Goal: Task Accomplishment & Management: Manage account settings

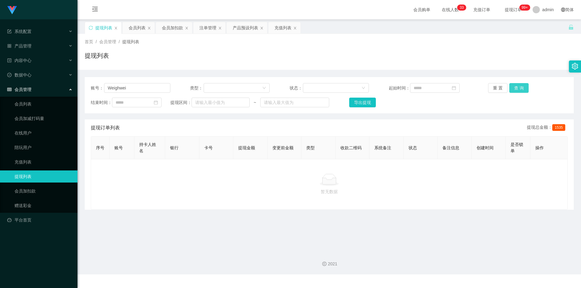
click at [519, 89] on button "查 询" at bounding box center [518, 88] width 19 height 10
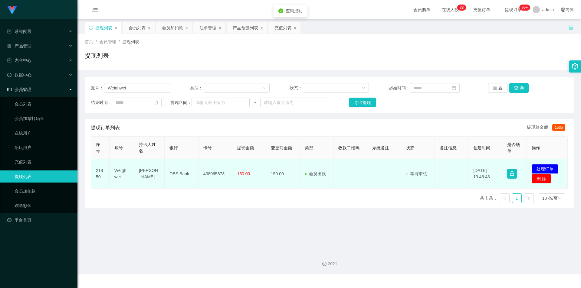
click at [215, 175] on td "438065873" at bounding box center [215, 173] width 34 height 29
copy td "438065873"
click at [182, 175] on td "DBS Bank" at bounding box center [182, 173] width 34 height 29
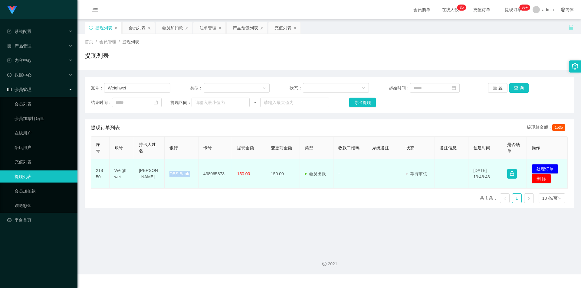
click at [182, 174] on td "DBS Bank" at bounding box center [182, 173] width 34 height 29
copy td "DBS Bank"
click at [146, 176] on td "[PERSON_NAME]" at bounding box center [149, 173] width 31 height 29
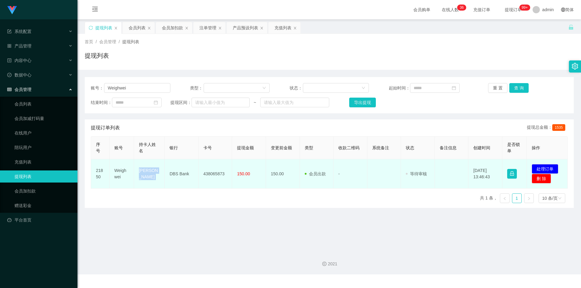
copy td "[PERSON_NAME]"
click at [542, 169] on button "处理订单" at bounding box center [545, 169] width 27 height 10
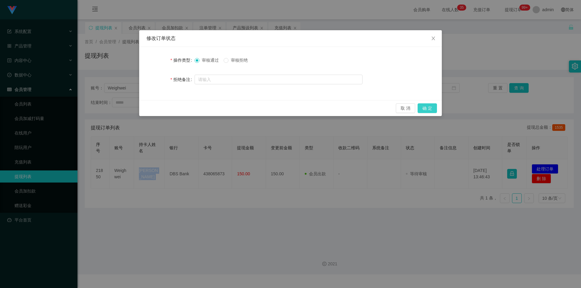
click at [427, 107] on button "确 定" at bounding box center [427, 108] width 19 height 10
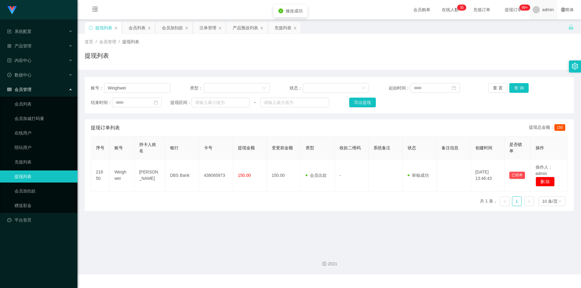
drag, startPoint x: 512, startPoint y: 62, endPoint x: 531, endPoint y: 16, distance: 49.7
click at [512, 61] on div "提现列表" at bounding box center [329, 58] width 489 height 14
drag, startPoint x: 88, startPoint y: 84, endPoint x: 0, endPoint y: 68, distance: 89.7
click at [0, 68] on section "系统配置 产品管理 产品列表 产品预设列表 开奖记录 注单管理 即时注单 内容中心 站内信 公告列表 活动列表 数据中心 员工统计 团队统计 会员管理 会员列…" at bounding box center [290, 137] width 581 height 275
paste input "Charlesting"
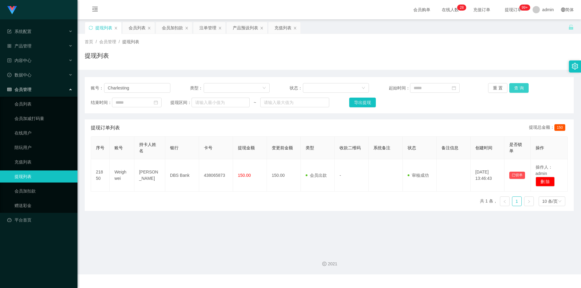
click at [515, 87] on button "查 询" at bounding box center [518, 88] width 19 height 10
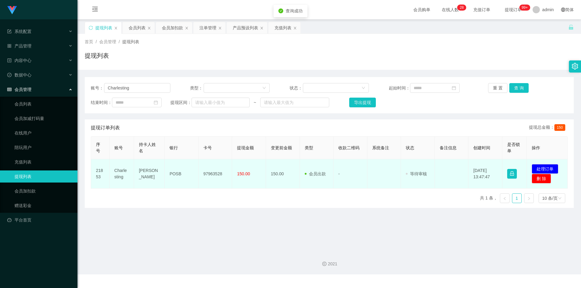
click at [214, 173] on td "97963528" at bounding box center [215, 173] width 34 height 29
copy td "97963528"
click at [541, 174] on button "处理订单" at bounding box center [545, 169] width 27 height 10
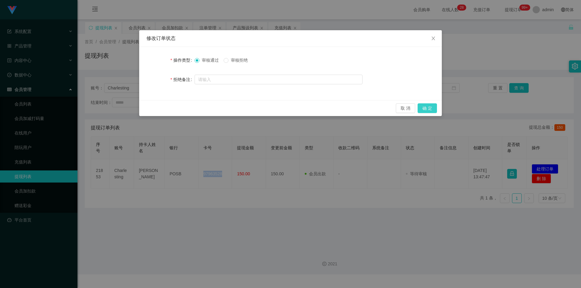
click at [433, 107] on button "确 定" at bounding box center [427, 108] width 19 height 10
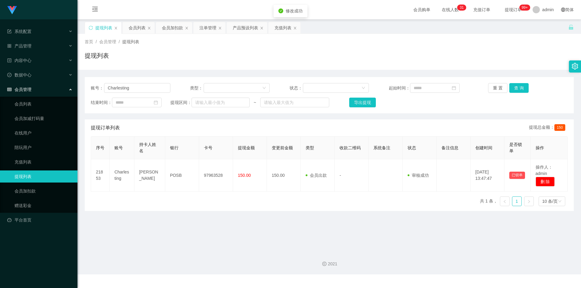
click at [504, 62] on div "提现列表" at bounding box center [329, 58] width 489 height 14
drag, startPoint x: 143, startPoint y: 87, endPoint x: 146, endPoint y: 94, distance: 7.4
click at [0, 78] on section "系统配置 产品管理 产品列表 产品预设列表 开奖记录 注单管理 即时注单 内容中心 站内信 公告列表 活动列表 数据中心 员工统计 团队统计 会员管理 会员列…" at bounding box center [290, 137] width 581 height 275
paste input "wangzi123"
type input "wangzi123"
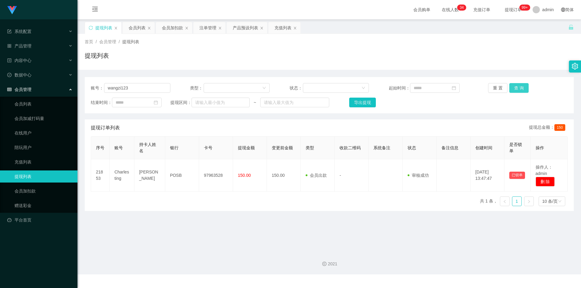
click at [515, 89] on button "查 询" at bounding box center [518, 88] width 19 height 10
click at [515, 88] on button "查 询" at bounding box center [518, 88] width 19 height 10
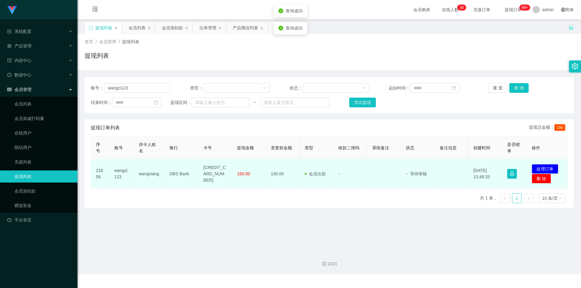
click at [211, 169] on td "[CREDIT_CARD_NUMBER]" at bounding box center [215, 173] width 34 height 29
copy td "[CREDIT_CARD_NUMBER]"
click at [180, 171] on td "DBS Bank" at bounding box center [182, 173] width 34 height 29
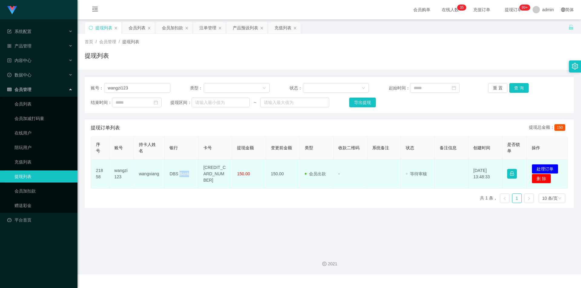
click at [180, 171] on td "DBS Bank" at bounding box center [182, 173] width 34 height 29
click at [177, 173] on td "DBS Bank" at bounding box center [182, 173] width 34 height 29
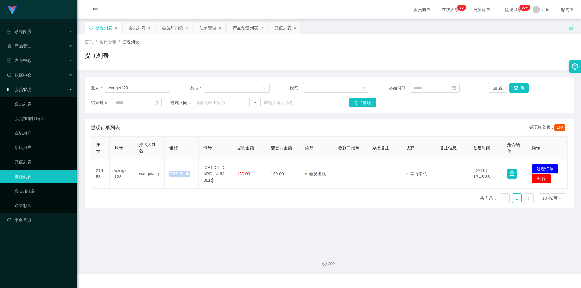
copy td "DBS Bank"
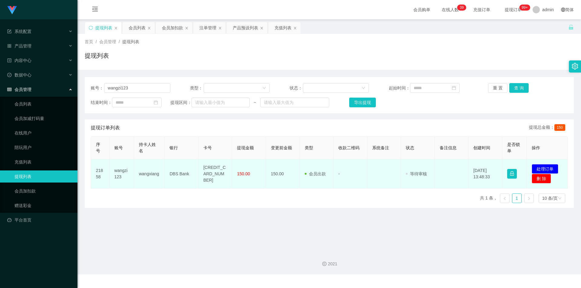
click at [150, 175] on td "wangxiang" at bounding box center [149, 173] width 31 height 29
copy td "wangxiang"
click at [544, 169] on button "处理订单" at bounding box center [545, 169] width 27 height 10
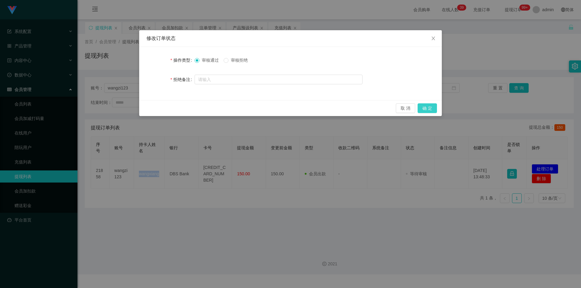
click at [425, 106] on button "确 定" at bounding box center [427, 108] width 19 height 10
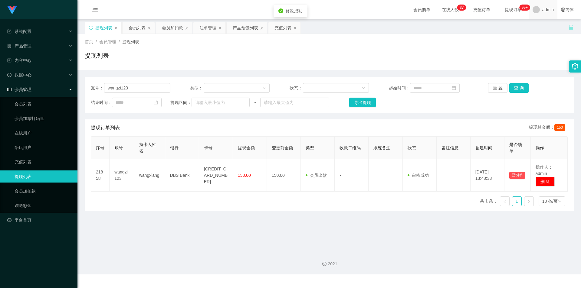
drag, startPoint x: 526, startPoint y: 49, endPoint x: 538, endPoint y: 5, distance: 46.2
click at [526, 49] on div "首页 / 会员管理 / 提现列表 / 提现列表" at bounding box center [329, 52] width 489 height 26
click at [241, 28] on div "产品预设列表" at bounding box center [245, 27] width 25 height 11
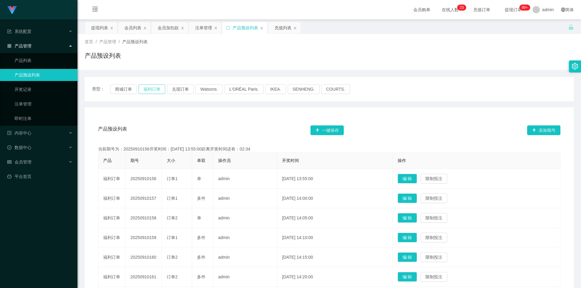
click at [151, 87] on button "福利订单" at bounding box center [152, 89] width 27 height 10
click at [201, 29] on div "注单管理" at bounding box center [203, 27] width 17 height 11
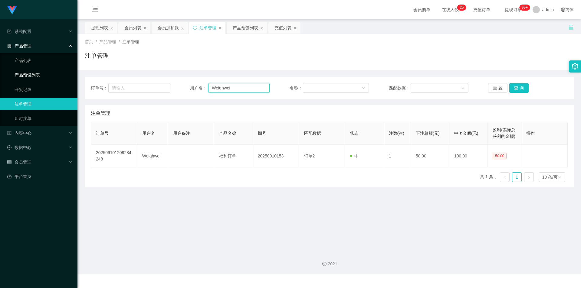
drag, startPoint x: 238, startPoint y: 87, endPoint x: 8, endPoint y: 77, distance: 230.7
click at [8, 77] on section "系统配置 产品管理 产品列表 产品预设列表 开奖记录 注单管理 即时注单 内容中心 站内信 公告列表 活动列表 数据中心 员工统计 团队统计 会员管理 会员列…" at bounding box center [290, 137] width 581 height 275
paste input "86884262"
click at [514, 88] on button "查 询" at bounding box center [518, 88] width 19 height 10
click at [515, 88] on button "查 询" at bounding box center [518, 88] width 19 height 10
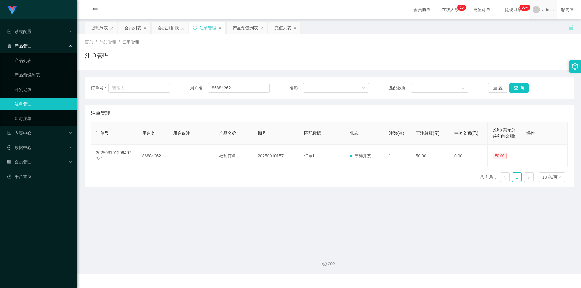
drag, startPoint x: 520, startPoint y: 52, endPoint x: 540, endPoint y: 6, distance: 50.0
click at [521, 50] on div "首页 / 产品管理 / 注单管理 / 注单管理" at bounding box center [329, 52] width 489 height 26
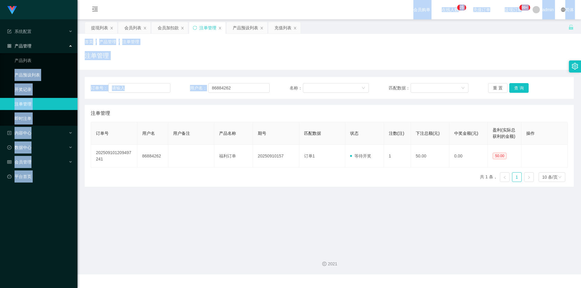
drag, startPoint x: 168, startPoint y: 84, endPoint x: 0, endPoint y: 70, distance: 168.5
click at [0, 70] on section "系统配置 产品管理 产品列表 产品预设列表 开奖记录 注单管理 即时注单 内容中心 站内信 公告列表 活动列表 数据中心 员工统计 团队统计 会员管理 会员列…" at bounding box center [290, 137] width 581 height 275
click at [254, 87] on input "86884262" at bounding box center [238, 88] width 61 height 10
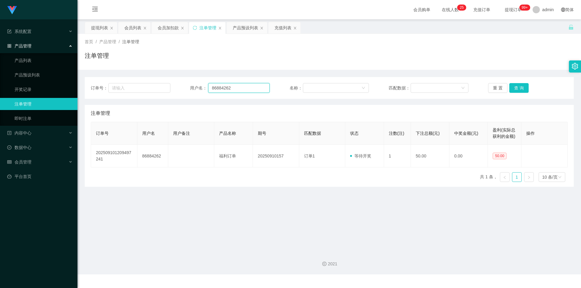
paste input "JUNHAO0505"
drag, startPoint x: 195, startPoint y: 86, endPoint x: 190, endPoint y: 86, distance: 4.9
click at [190, 86] on div "用户名： 86884262" at bounding box center [230, 88] width 80 height 10
type input "JUNHAO0505"
click at [510, 86] on button "查 询" at bounding box center [518, 88] width 19 height 10
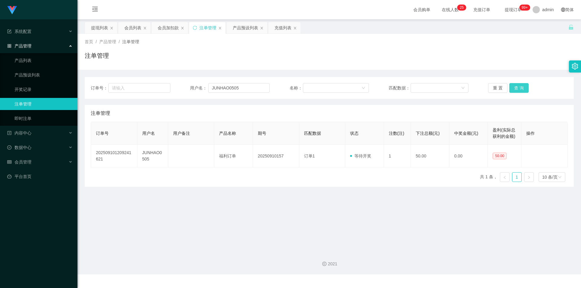
click at [525, 86] on button "查 询" at bounding box center [518, 88] width 19 height 10
click at [521, 86] on button "查 询" at bounding box center [518, 88] width 19 height 10
click at [519, 85] on button "查 询" at bounding box center [518, 88] width 19 height 10
click at [248, 25] on div "产品预设列表" at bounding box center [245, 27] width 25 height 11
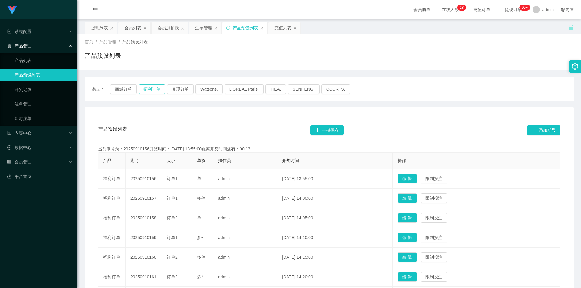
click at [153, 86] on button "福利订单" at bounding box center [152, 89] width 27 height 10
click at [395, 62] on div "产品预设列表" at bounding box center [329, 58] width 489 height 14
click at [154, 90] on button "福利订单" at bounding box center [152, 89] width 27 height 10
click at [201, 28] on div "注单管理" at bounding box center [203, 27] width 17 height 11
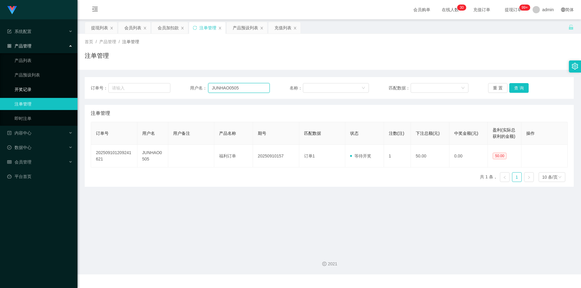
drag, startPoint x: 252, startPoint y: 90, endPoint x: 32, endPoint y: 84, distance: 220.1
click at [31, 84] on section "系统配置 产品管理 产品列表 产品预设列表 开奖记录 注单管理 即时注单 内容中心 站内信 公告列表 活动列表 数据中心 员工统计 团队统计 会员管理 会员列…" at bounding box center [290, 137] width 581 height 275
paste input "86884262"
type input "86884262"
click at [519, 85] on button "查 询" at bounding box center [518, 88] width 19 height 10
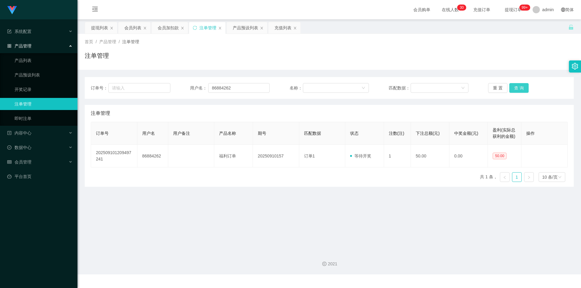
click at [519, 85] on button "查 询" at bounding box center [518, 88] width 19 height 10
click at [524, 48] on div "首页 / 产品管理 / 注单管理 / 注单管理" at bounding box center [329, 52] width 489 height 26
drag, startPoint x: 161, startPoint y: 32, endPoint x: 171, endPoint y: 54, distance: 24.4
click at [161, 31] on div "会员加扣款" at bounding box center [168, 27] width 21 height 11
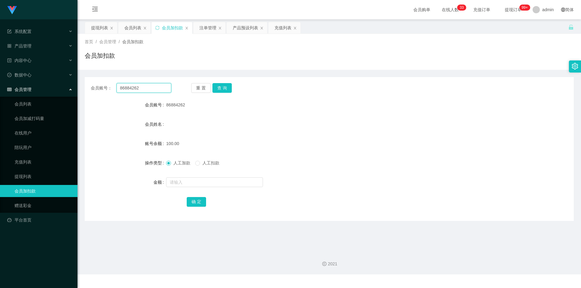
drag, startPoint x: 161, startPoint y: 86, endPoint x: 0, endPoint y: 91, distance: 160.7
click at [0, 91] on section "系统配置 产品管理 产品列表 产品预设列表 开奖记录 注单管理 即时注单 内容中心 站内信 公告列表 活动列表 数据中心 员工统计 团队统计 会员管理 会员列…" at bounding box center [290, 137] width 581 height 275
paste input "96646027"
type input "96646027"
click at [224, 87] on button "查 询" at bounding box center [221, 88] width 19 height 10
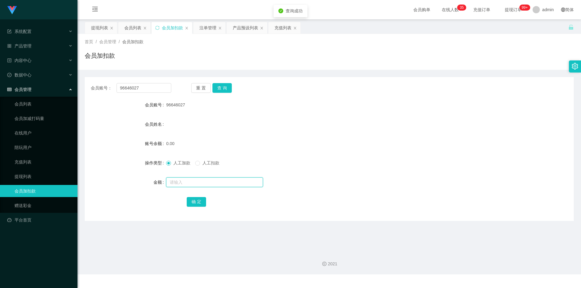
click at [178, 184] on input "text" at bounding box center [214, 183] width 97 height 10
type input "100"
click at [201, 203] on button "确 定" at bounding box center [196, 202] width 19 height 10
click at [404, 147] on div "0.00" at bounding box center [308, 144] width 285 height 12
click at [474, 90] on div "会员账号： 96646027 重 置 查 询" at bounding box center [329, 88] width 489 height 10
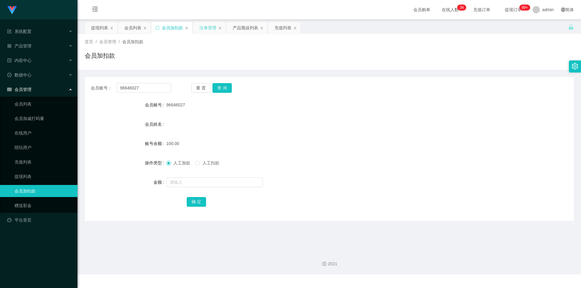
click at [205, 30] on div "注单管理" at bounding box center [207, 27] width 17 height 11
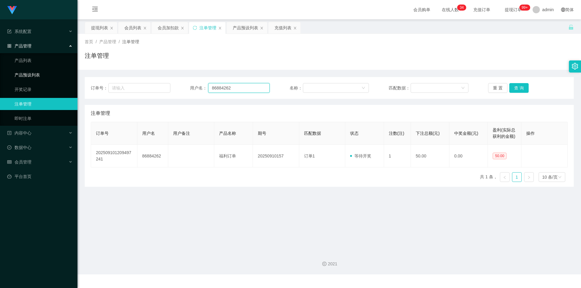
drag, startPoint x: 241, startPoint y: 90, endPoint x: 233, endPoint y: 99, distance: 12.7
click at [2, 77] on section "系统配置 产品管理 产品列表 产品预设列表 开奖记录 注单管理 即时注单 内容中心 站内信 公告列表 活动列表 数据中心 员工统计 团队统计 会员管理 会员列…" at bounding box center [290, 137] width 581 height 275
paste input "Charlesting"
click at [522, 84] on button "查 询" at bounding box center [518, 88] width 19 height 10
click at [519, 86] on button "查 询" at bounding box center [518, 88] width 19 height 10
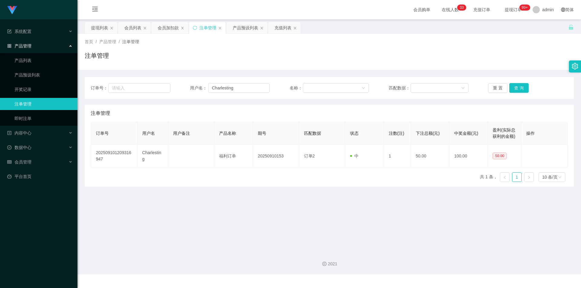
click at [518, 49] on div "首页 / 产品管理 / 注单管理 / 注单管理" at bounding box center [329, 52] width 489 height 26
drag, startPoint x: 245, startPoint y: 87, endPoint x: 34, endPoint y: 74, distance: 211.5
click at [0, 74] on section "系统配置 产品管理 产品列表 产品预设列表 开奖记录 注单管理 即时注单 内容中心 站内信 公告列表 活动列表 数据中心 员工统计 团队统计 会员管理 会员列…" at bounding box center [290, 137] width 581 height 275
paste input "86884262"
type input "86884262"
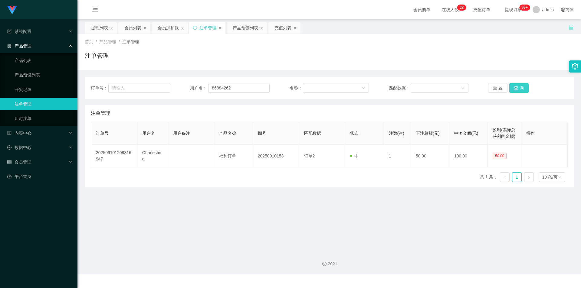
click at [519, 86] on button "查 询" at bounding box center [518, 88] width 19 height 10
drag, startPoint x: 528, startPoint y: 54, endPoint x: 530, endPoint y: 43, distance: 10.8
click at [528, 51] on div "注单管理" at bounding box center [329, 58] width 489 height 14
click at [99, 29] on div "提现列表" at bounding box center [99, 27] width 17 height 11
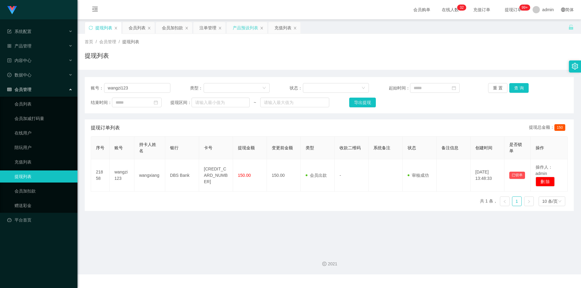
click at [241, 26] on div "产品预设列表" at bounding box center [245, 27] width 25 height 11
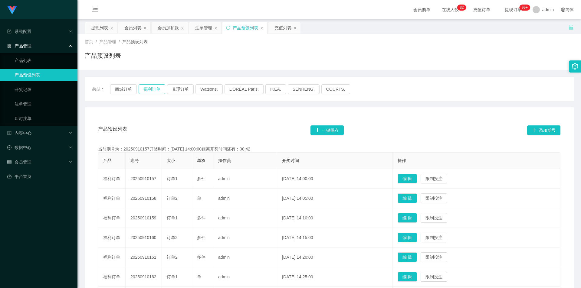
click at [149, 89] on button "福利订单" at bounding box center [152, 89] width 27 height 10
click at [483, 56] on div "产品预设列表" at bounding box center [329, 58] width 489 height 14
click at [206, 28] on div "注单管理" at bounding box center [203, 27] width 17 height 11
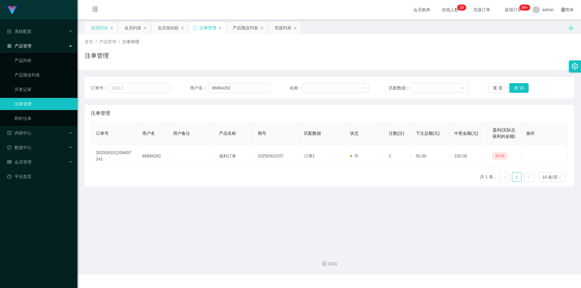
click at [93, 26] on div "提现列表" at bounding box center [99, 27] width 17 height 11
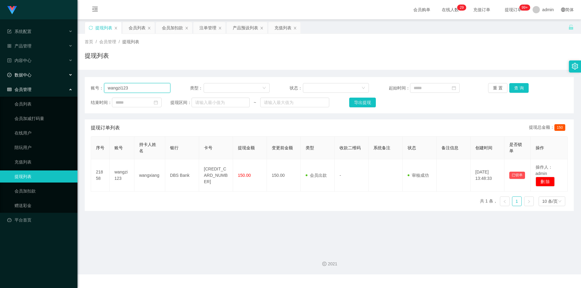
drag, startPoint x: 148, startPoint y: 88, endPoint x: 0, endPoint y: 79, distance: 147.9
click at [0, 79] on section "系统配置 产品管理 产品列表 产品预设列表 开奖记录 注单管理 即时注单 内容中心 站内信 公告列表 活动列表 数据中心 员工统计 团队统计 会员管理 会员列…" at bounding box center [290, 137] width 581 height 275
paste input "86884262"
click at [521, 89] on button "查 询" at bounding box center [518, 88] width 19 height 10
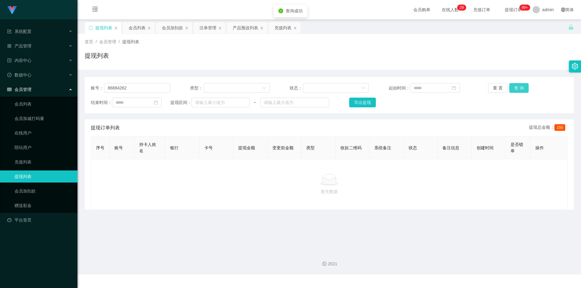
click at [518, 86] on button "查 询" at bounding box center [518, 88] width 19 height 10
drag, startPoint x: 527, startPoint y: 50, endPoint x: 535, endPoint y: 13, distance: 37.2
click at [528, 49] on div "首页 / 会员管理 / 提现列表 / 提现列表" at bounding box center [329, 52] width 489 height 26
drag, startPoint x: 130, startPoint y: 88, endPoint x: 0, endPoint y: 82, distance: 129.9
click at [0, 82] on section "系统配置 产品管理 产品列表 产品预设列表 开奖记录 注单管理 即时注单 内容中心 站内信 公告列表 活动列表 数据中心 员工统计 团队统计 会员管理 会员列…" at bounding box center [290, 137] width 581 height 275
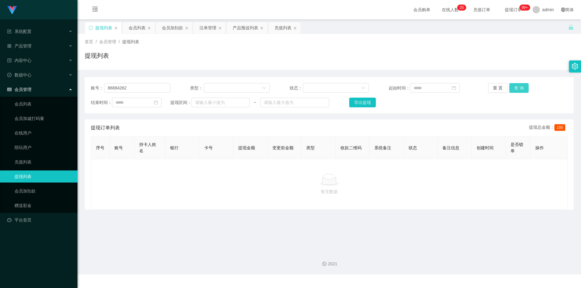
click at [513, 85] on button "查 询" at bounding box center [518, 88] width 19 height 10
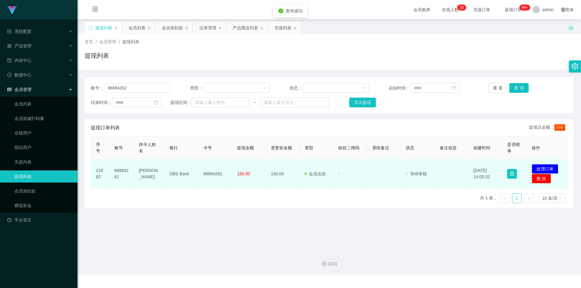
click at [211, 175] on td "86884262" at bounding box center [215, 173] width 34 height 29
copy td "86884262"
click at [547, 168] on button "处理订单" at bounding box center [545, 169] width 27 height 10
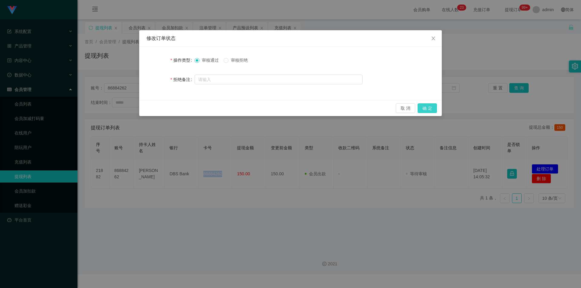
click at [428, 109] on button "确 定" at bounding box center [427, 108] width 19 height 10
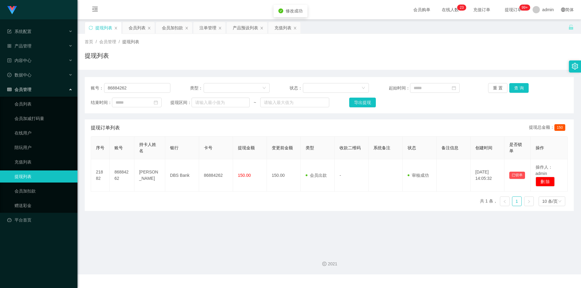
click at [524, 45] on div "首页 / 会员管理 / 提现列表 /" at bounding box center [329, 42] width 489 height 6
drag, startPoint x: 141, startPoint y: 88, endPoint x: 0, endPoint y: 80, distance: 141.5
click at [0, 80] on section "系统配置 产品管理 产品列表 产品预设列表 开奖记录 注单管理 即时注单 内容中心 站内信 公告列表 活动列表 数据中心 员工统计 团队统计 会员管理 会员列…" at bounding box center [290, 137] width 581 height 275
paste input "96646027"
type input "96646027"
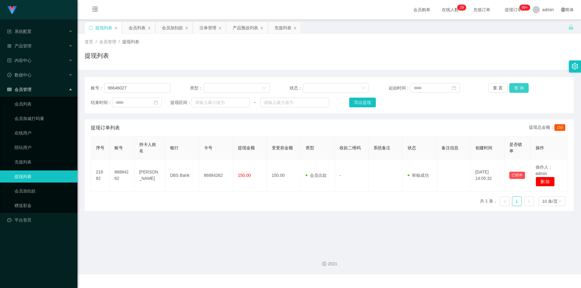
click at [516, 85] on button "查 询" at bounding box center [518, 88] width 19 height 10
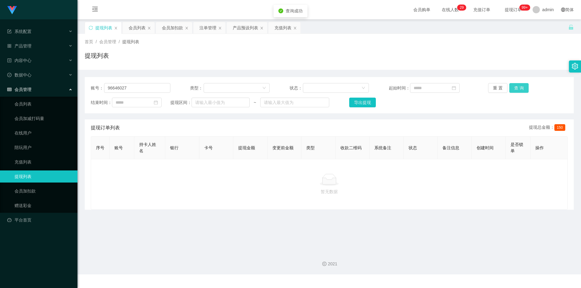
click at [516, 85] on button "查 询" at bounding box center [518, 88] width 19 height 10
click at [354, 57] on div "提现列表" at bounding box center [329, 58] width 489 height 14
click at [207, 27] on div "注单管理" at bounding box center [207, 27] width 17 height 11
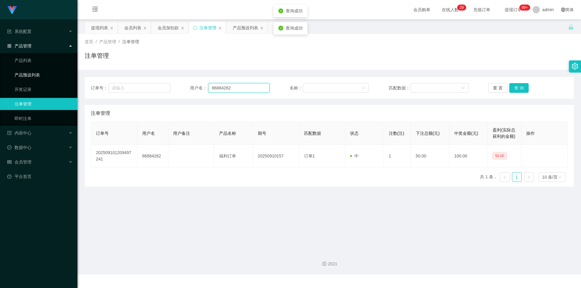
drag, startPoint x: 253, startPoint y: 90, endPoint x: 34, endPoint y: 78, distance: 218.8
click at [34, 78] on section "系统配置 产品管理 产品列表 产品预设列表 开奖记录 注单管理 即时注单 内容中心 站内信 公告列表 活动列表 数据中心 员工统计 团队统计 会员管理 会员列…" at bounding box center [290, 137] width 581 height 275
paste input "96646027"
type input "96646027"
click at [519, 87] on button "查 询" at bounding box center [518, 88] width 19 height 10
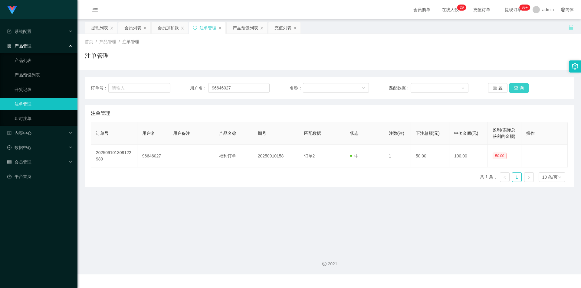
click at [517, 87] on button "查 询" at bounding box center [518, 88] width 19 height 10
click at [512, 44] on div "首页 / 产品管理 / 注单管理 /" at bounding box center [329, 42] width 489 height 6
drag, startPoint x: 240, startPoint y: 86, endPoint x: 71, endPoint y: 83, distance: 168.5
click at [71, 83] on section "系统配置 产品管理 产品列表 产品预设列表 开奖记录 注单管理 即时注单 内容中心 站内信 公告列表 活动列表 数据中心 员工统计 团队统计 会员管理 会员列…" at bounding box center [290, 137] width 581 height 275
click at [515, 85] on button "查 询" at bounding box center [518, 88] width 19 height 10
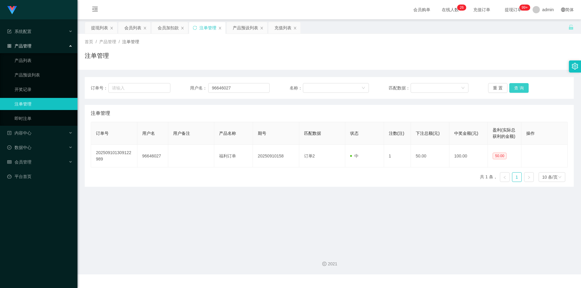
click at [520, 86] on button "查 询" at bounding box center [518, 88] width 19 height 10
drag, startPoint x: 372, startPoint y: 72, endPoint x: 322, endPoint y: 50, distance: 55.0
click at [372, 72] on div "订单号： 用户名： 96646027 名称： 匹配数据： 重 置 查 询 注单管理 订单号 用户名 用户备注 产品名称 期号 匹配数据 状态 注数(注) 下注…" at bounding box center [329, 128] width 489 height 117
click at [99, 25] on div "提现列表" at bounding box center [99, 27] width 17 height 11
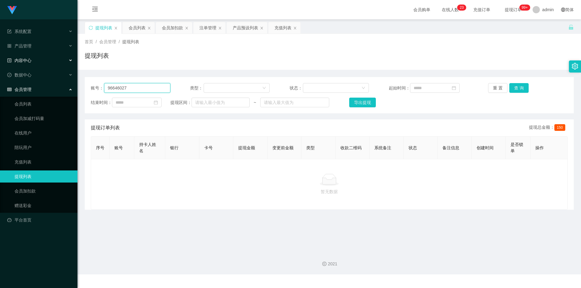
drag, startPoint x: 123, startPoint y: 88, endPoint x: 0, endPoint y: 66, distance: 124.5
click at [0, 66] on section "系统配置 产品管理 产品列表 产品预设列表 开奖记录 注单管理 即时注单 内容中心 站内信 公告列表 活动列表 数据中心 员工统计 团队统计 会员管理 会员列…" at bounding box center [290, 137] width 581 height 275
click at [514, 87] on button "查 询" at bounding box center [518, 88] width 19 height 10
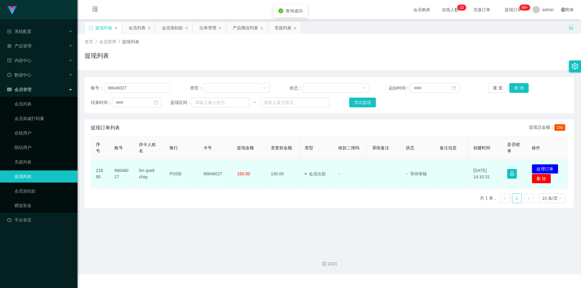
click at [206, 174] on td "96646027" at bounding box center [215, 173] width 34 height 29
copy td "96646027"
click at [541, 174] on button "删 除" at bounding box center [541, 179] width 19 height 10
click at [486, 177] on td "[DATE] 14:10:31" at bounding box center [485, 173] width 34 height 29
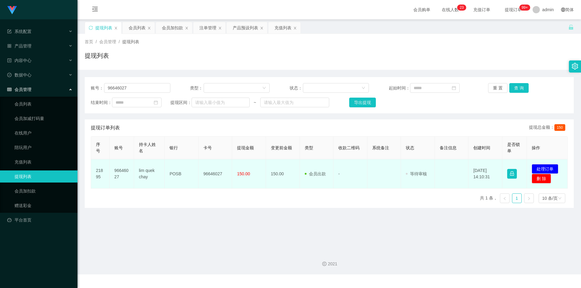
click at [539, 163] on td "发起代付 处理订单 删 除" at bounding box center [547, 173] width 41 height 29
drag, startPoint x: 540, startPoint y: 167, endPoint x: 536, endPoint y: 166, distance: 4.3
click at [540, 167] on button "处理订单" at bounding box center [545, 169] width 27 height 10
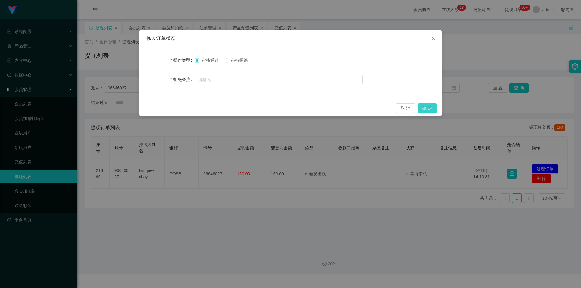
click at [431, 110] on button "确 定" at bounding box center [427, 108] width 19 height 10
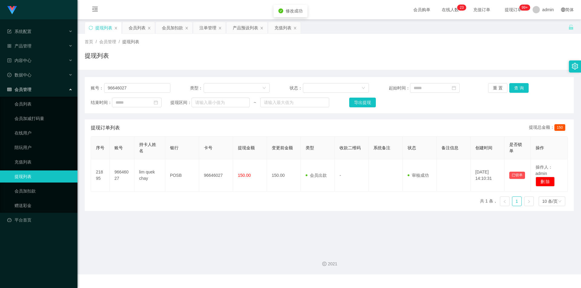
drag, startPoint x: 492, startPoint y: 64, endPoint x: 507, endPoint y: 56, distance: 17.1
click at [493, 64] on div "提现列表" at bounding box center [329, 58] width 489 height 14
drag, startPoint x: 138, startPoint y: 88, endPoint x: 0, endPoint y: 80, distance: 138.5
click at [0, 80] on section "系统配置 产品管理 产品列表 产品预设列表 开奖记录 注单管理 即时注单 内容中心 站内信 公告列表 活动列表 数据中心 员工统计 团队统计 会员管理 会员列…" at bounding box center [290, 137] width 581 height 275
paste input "JUNHAO0505"
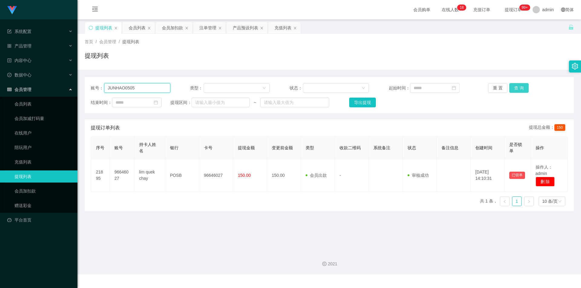
type input "JUNHAO0505"
click at [520, 89] on button "查 询" at bounding box center [518, 88] width 19 height 10
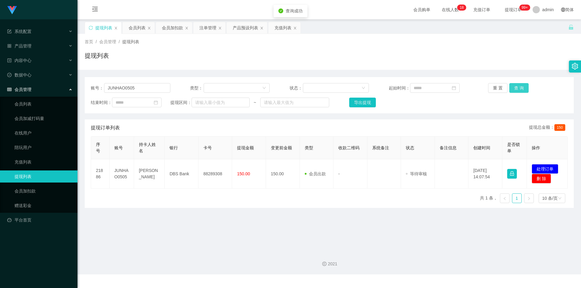
click at [519, 89] on button "查 询" at bounding box center [518, 88] width 19 height 10
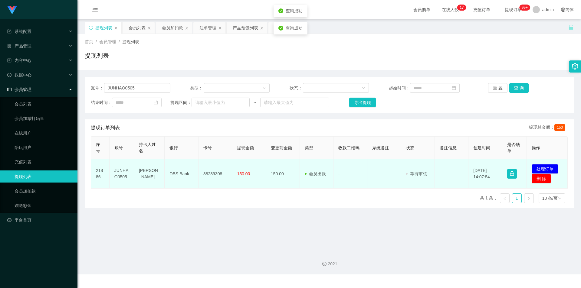
click at [216, 173] on td "88289308" at bounding box center [215, 173] width 34 height 29
copy td "88289308"
click at [547, 168] on button "处理订单" at bounding box center [545, 169] width 27 height 10
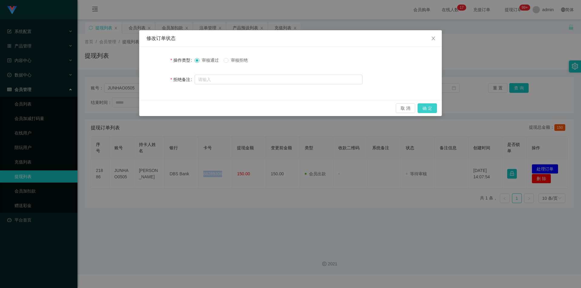
click at [426, 108] on button "确 定" at bounding box center [427, 108] width 19 height 10
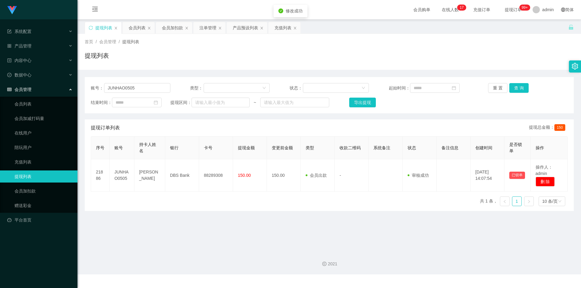
drag, startPoint x: 520, startPoint y: 48, endPoint x: 528, endPoint y: 33, distance: 16.6
click at [520, 47] on div "首页 / 会员管理 / 提现列表 / 提现列表" at bounding box center [329, 52] width 489 height 26
click at [176, 32] on div "会员加扣款" at bounding box center [172, 27] width 21 height 11
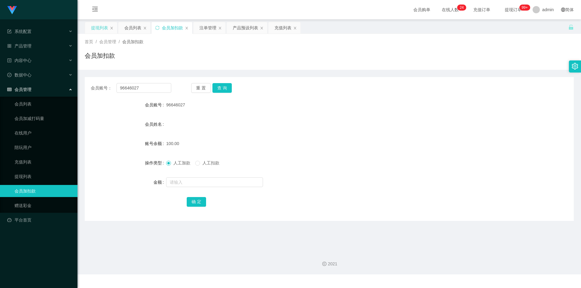
click at [98, 25] on div "提现列表" at bounding box center [99, 27] width 17 height 11
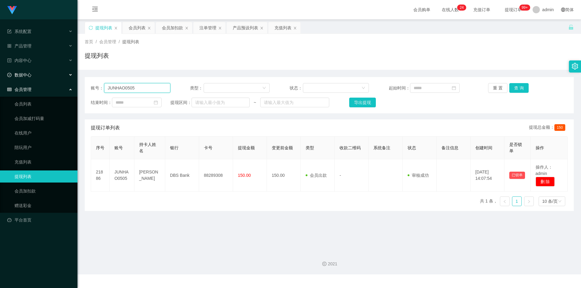
drag, startPoint x: 140, startPoint y: 90, endPoint x: 0, endPoint y: 72, distance: 141.5
click at [0, 72] on section "系统配置 产品管理 产品列表 产品预设列表 开奖记录 注单管理 即时注单 内容中心 站内信 公告列表 活动列表 数据中心 员工统计 团队统计 会员管理 会员列…" at bounding box center [290, 137] width 581 height 275
paste input "wangzi123"
type input "wangzi123"
click at [518, 87] on button "查 询" at bounding box center [518, 88] width 19 height 10
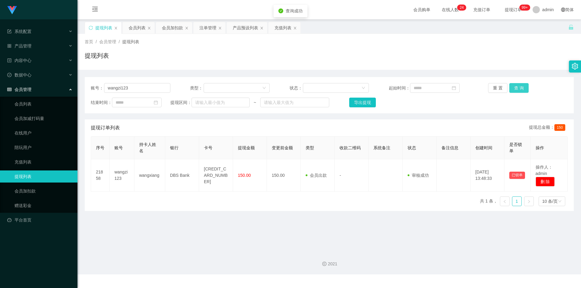
click at [518, 87] on button "查 询" at bounding box center [518, 88] width 19 height 10
drag, startPoint x: 227, startPoint y: 57, endPoint x: 220, endPoint y: 57, distance: 6.7
click at [227, 57] on div "提现列表" at bounding box center [329, 58] width 489 height 14
click at [132, 28] on div "会员列表" at bounding box center [137, 27] width 17 height 11
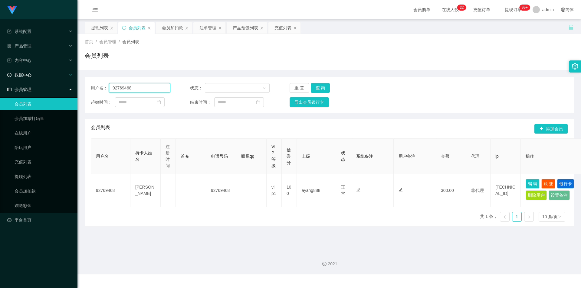
drag, startPoint x: 139, startPoint y: 88, endPoint x: 0, endPoint y: 74, distance: 139.3
click at [0, 74] on section "系统配置 产品管理 产品列表 产品预设列表 开奖记录 注单管理 即时注单 内容中心 站内信 公告列表 活动列表 数据中心 员工统计 团队统计 会员管理 会员列…" at bounding box center [290, 137] width 581 height 275
paste input "wangzi123"
click at [320, 84] on button "查 询" at bounding box center [320, 88] width 19 height 10
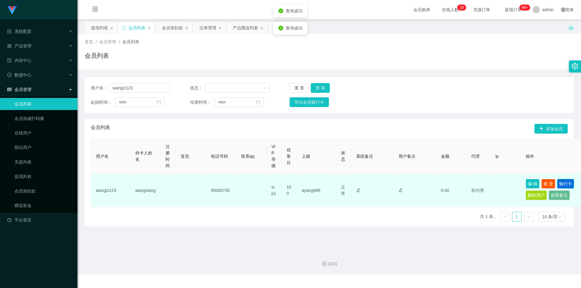
click at [569, 184] on button "银行卡" at bounding box center [565, 184] width 17 height 10
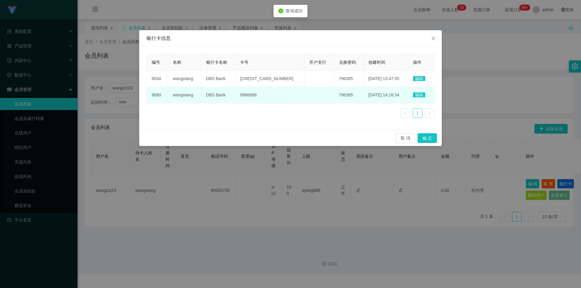
click at [251, 95] on span "9966886" at bounding box center [248, 95] width 17 height 5
click at [215, 92] on td "DBS Bank" at bounding box center [218, 95] width 34 height 16
click at [215, 97] on span "DBS Bank" at bounding box center [216, 95] width 20 height 5
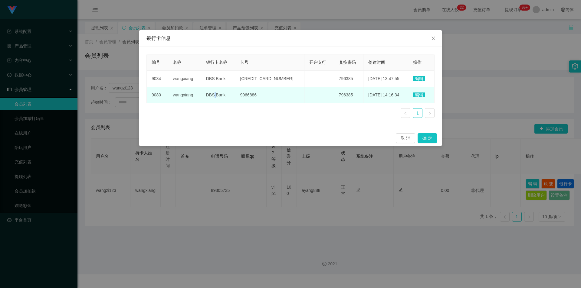
click at [215, 97] on span "DBS Bank" at bounding box center [216, 95] width 20 height 5
click at [183, 93] on span "wangxiang" at bounding box center [183, 95] width 20 height 5
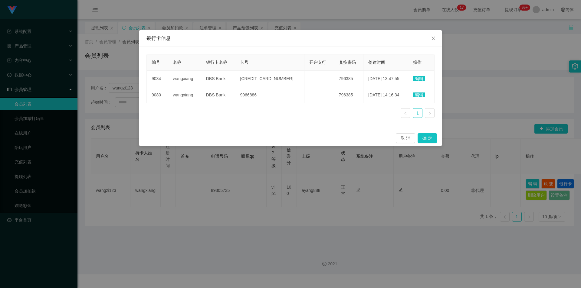
click at [96, 77] on div "银行卡信息 编号 名称 银行卡名称 卡号 开户支行 兑换密码 创建时间 操作 9034 wangxiang DBS Bank 4628450483147824…" at bounding box center [290, 144] width 581 height 288
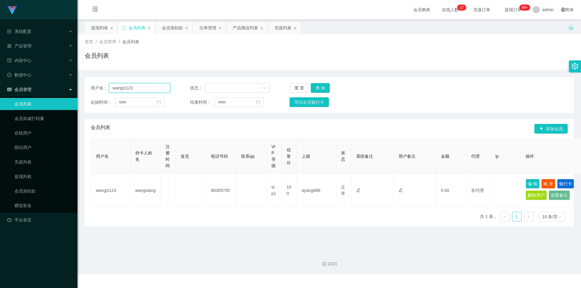
drag, startPoint x: 146, startPoint y: 85, endPoint x: 0, endPoint y: 83, distance: 145.5
click at [0, 83] on section "系统配置 产品管理 产品列表 产品预设列表 开奖记录 注单管理 即时注单 内容中心 站内信 公告列表 活动列表 数据中心 员工统计 团队统计 会员管理 会员列…" at bounding box center [290, 137] width 581 height 275
paste input "JUNHAO0505"
type input "JUNHAO0505"
click at [318, 87] on button "查 询" at bounding box center [320, 88] width 19 height 10
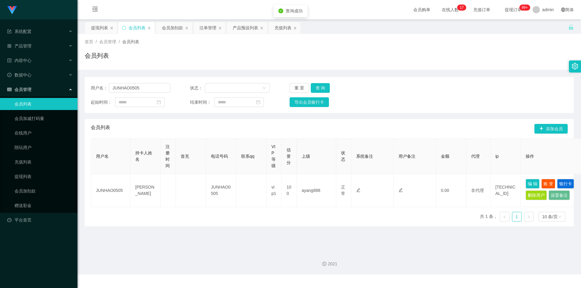
click at [244, 69] on div "首页 / 会员管理 / 会员列表 / 会员列表" at bounding box center [328, 52] width 503 height 36
click at [97, 25] on div "提现列表" at bounding box center [99, 27] width 17 height 11
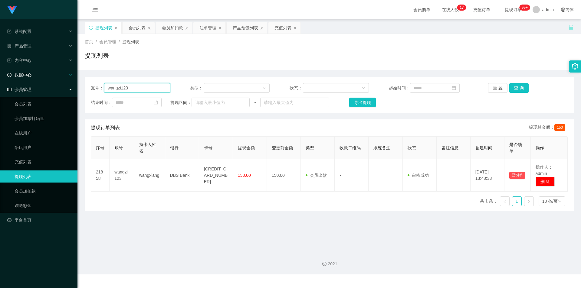
drag, startPoint x: 144, startPoint y: 86, endPoint x: 0, endPoint y: 78, distance: 144.2
click at [0, 78] on section "系统配置 产品管理 产品列表 产品预设列表 开奖记录 注单管理 即时注单 内容中心 站内信 公告列表 活动列表 数据中心 员工统计 团队统计 会员管理 会员列…" at bounding box center [290, 137] width 581 height 275
paste input "JUNHAO0505"
click at [518, 84] on button "查 询" at bounding box center [518, 88] width 19 height 10
click at [525, 61] on div "提现列表" at bounding box center [329, 58] width 489 height 14
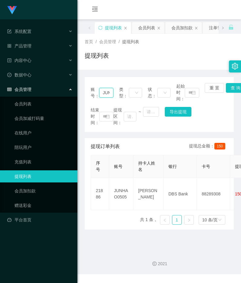
click at [105, 94] on input "JUNHAO0505" at bounding box center [106, 93] width 14 height 10
paste input "96646027"
click at [231, 87] on button "查 询" at bounding box center [235, 88] width 19 height 10
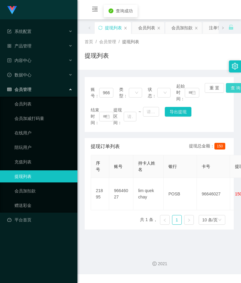
click at [231, 87] on button "查 询" at bounding box center [235, 88] width 19 height 10
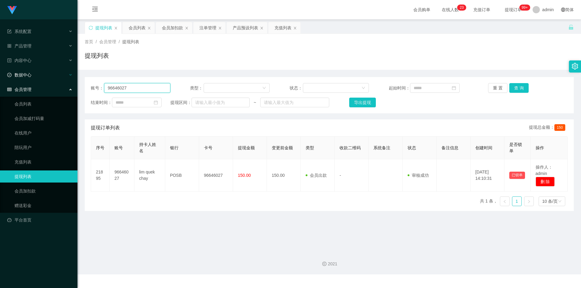
drag, startPoint x: 136, startPoint y: 87, endPoint x: 0, endPoint y: 70, distance: 137.6
click at [0, 70] on section "系统配置 产品管理 产品列表 产品预设列表 开奖记录 注单管理 即时注单 内容中心 站内信 公告列表 活动列表 数据中心 员工统计 团队统计 会员管理 会员列…" at bounding box center [290, 137] width 581 height 275
paste input "86884262"
click at [517, 87] on button "查 询" at bounding box center [518, 88] width 19 height 10
click at [530, 60] on div "提现列表" at bounding box center [329, 58] width 489 height 14
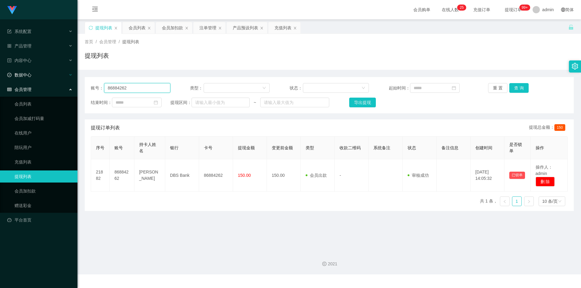
drag, startPoint x: 134, startPoint y: 89, endPoint x: 0, endPoint y: 78, distance: 134.2
click at [0, 78] on section "系统配置 产品管理 产品列表 产品预设列表 开奖记录 注单管理 即时注单 内容中心 站内信 公告列表 活动列表 数据中心 员工统计 团队统计 会员管理 会员列…" at bounding box center [290, 137] width 581 height 275
paste input "Charlesting"
type input "Charlesting"
drag, startPoint x: 519, startPoint y: 87, endPoint x: 518, endPoint y: 90, distance: 3.7
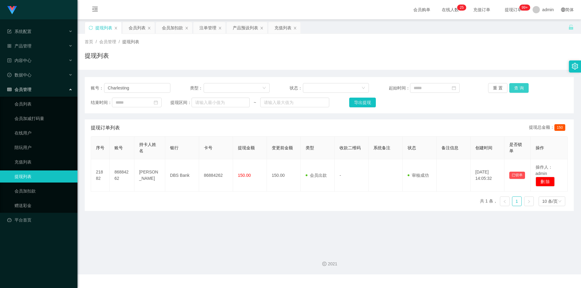
click at [519, 86] on button "查 询" at bounding box center [518, 88] width 19 height 10
click at [534, 54] on div "提现列表" at bounding box center [329, 58] width 489 height 14
click at [133, 25] on div "会员列表" at bounding box center [137, 27] width 17 height 11
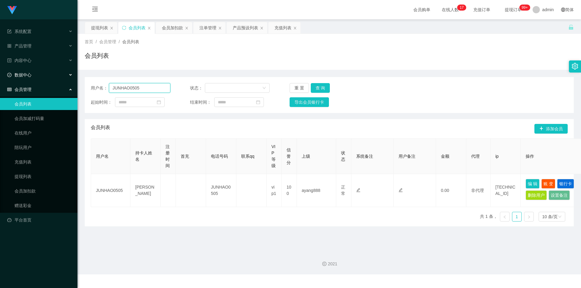
drag, startPoint x: 149, startPoint y: 87, endPoint x: 0, endPoint y: 78, distance: 148.8
click at [0, 78] on section "系统配置 产品管理 产品列表 产品预设列表 开奖记录 注单管理 即时注单 内容中心 站内信 公告列表 活动列表 数据中心 员工统计 团队统计 会员管理 会员列…" at bounding box center [290, 137] width 581 height 275
paste input "wangzi123"
type input "wangzi123"
click at [319, 83] on div "用户名： wangzi123 状态： 重 置 查 询 起始时间： 结束时间： 导出会员银行卡" at bounding box center [329, 95] width 489 height 36
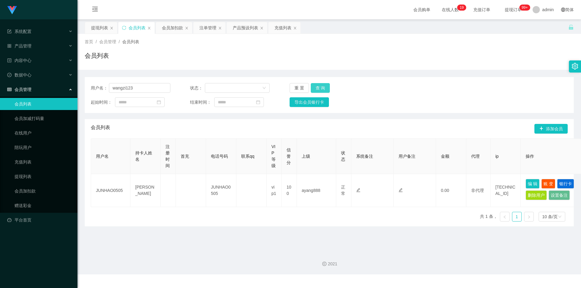
click at [318, 86] on button "查 询" at bounding box center [320, 88] width 19 height 10
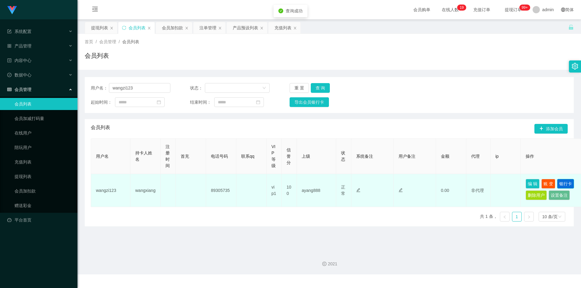
click at [565, 183] on button "银行卡" at bounding box center [565, 184] width 17 height 10
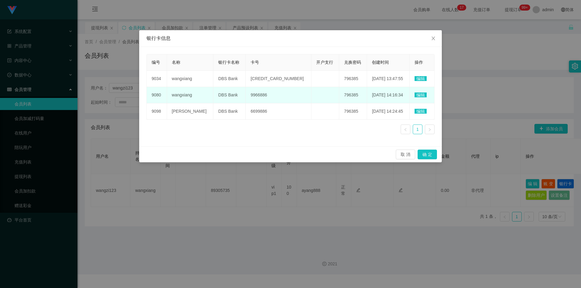
click at [253, 94] on span "9966886" at bounding box center [259, 95] width 17 height 5
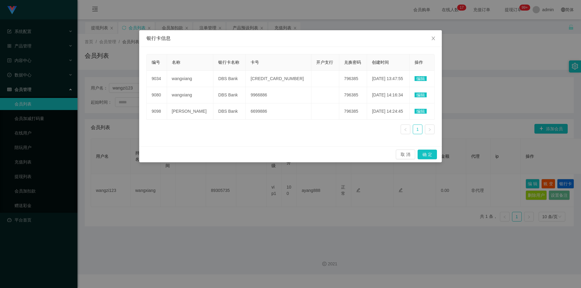
click at [491, 76] on div "银行卡信息 编号 名称 银行卡名称 卡号 开户支行 兑换密码 创建时间 操作 9034 wangxiang DBS Bank 4628450483147824…" at bounding box center [290, 144] width 581 height 288
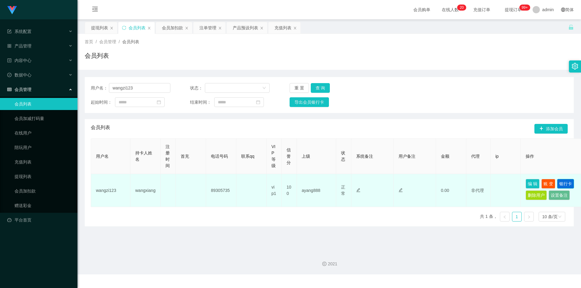
click at [569, 182] on button "银行卡" at bounding box center [565, 184] width 17 height 10
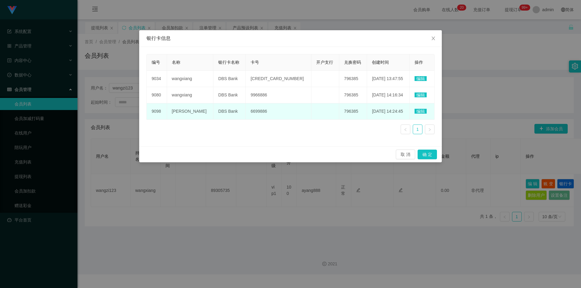
click at [251, 111] on span "6699886" at bounding box center [259, 111] width 17 height 5
click at [220, 110] on span "DBS Bank" at bounding box center [228, 111] width 20 height 5
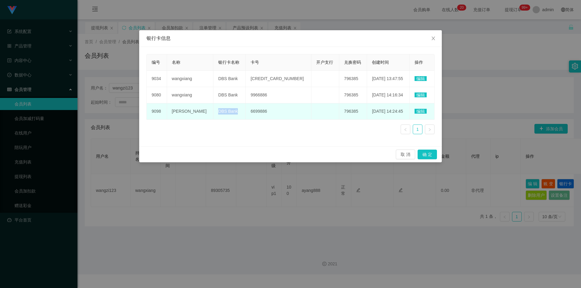
click at [220, 110] on span "DBS Bank" at bounding box center [228, 111] width 20 height 5
click at [178, 112] on span "[PERSON_NAME]" at bounding box center [189, 111] width 35 height 5
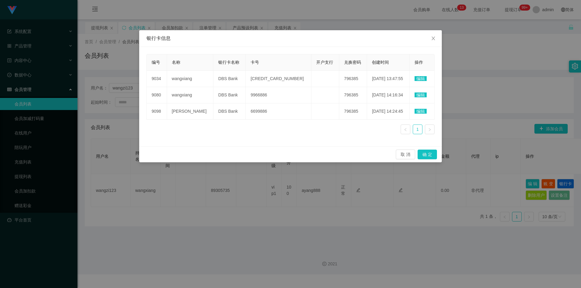
click at [130, 68] on div "银行卡信息 编号 名称 银行卡名称 卡号 开户支行 兑换密码 创建时间 操作 9034 wangxiang DBS Bank 4628450483147824…" at bounding box center [290, 144] width 581 height 288
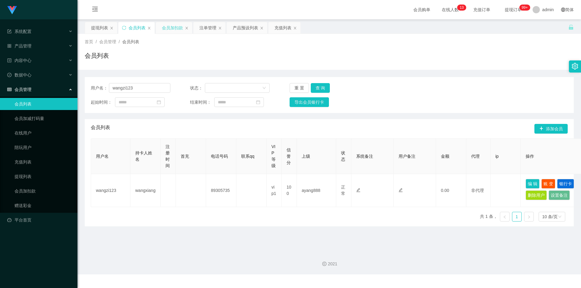
click at [172, 22] on main "关闭左侧 关闭右侧 关闭其它 刷新页面 提现列表 会员列表 会员加扣款 注单管理 产品预设列表 充值列表 首页 / 会员管理 / 会员列表 / 会员列表 用户…" at bounding box center [328, 132] width 503 height 227
click at [174, 24] on div "会员加扣款" at bounding box center [172, 27] width 21 height 11
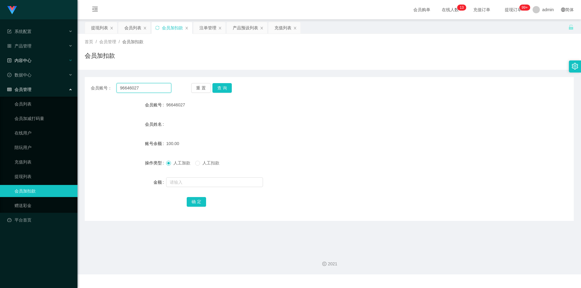
drag, startPoint x: 156, startPoint y: 86, endPoint x: 0, endPoint y: 64, distance: 157.1
click at [0, 64] on section "系统配置 产品管理 产品列表 产品预设列表 开奖记录 注单管理 即时注单 内容中心 站内信 公告列表 活动列表 数据中心 员工统计 团队统计 会员管理 会员列…" at bounding box center [290, 137] width 581 height 275
paste input "Kekelim"
type input "Kekelim"
click at [224, 91] on button "查 询" at bounding box center [221, 88] width 19 height 10
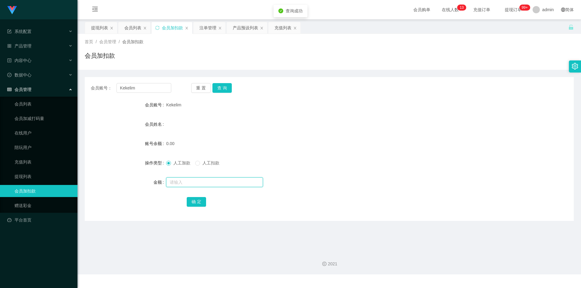
click at [180, 186] on input "text" at bounding box center [214, 183] width 97 height 10
type input "100"
click at [192, 199] on button "确 定" at bounding box center [196, 202] width 19 height 10
click at [326, 173] on form "会员账号 Kekelim 会员姓名 账号余额 100.00 操作类型 人工加款 人工扣款 金额 确 定" at bounding box center [329, 153] width 489 height 109
click at [321, 94] on div "会员账号： Kekelim 重 置 查 询 会员账号 Kekelim 会员姓名 账号余额 100.00 操作类型 人工加款 人工扣款 金额 确 定" at bounding box center [329, 149] width 489 height 144
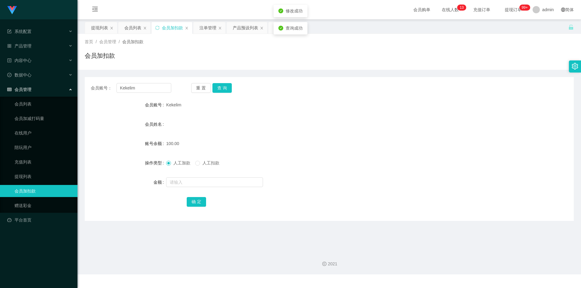
click at [328, 65] on div "首页 / 会员管理 / 会员加扣款 / 会员加扣款" at bounding box center [328, 52] width 503 height 36
drag, startPoint x: 257, startPoint y: 62, endPoint x: 220, endPoint y: 49, distance: 38.9
click at [256, 62] on div "会员加扣款" at bounding box center [329, 58] width 489 height 14
drag, startPoint x: 269, startPoint y: 55, endPoint x: 257, endPoint y: 52, distance: 12.0
click at [269, 56] on div "会员加扣款" at bounding box center [329, 58] width 489 height 14
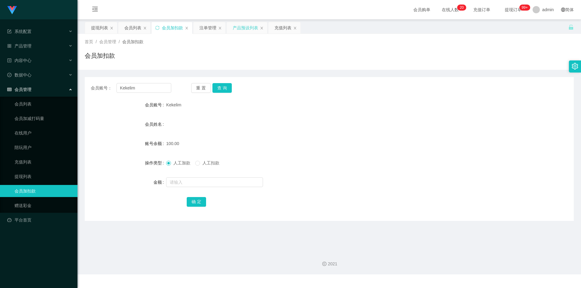
click at [240, 30] on div "产品预设列表" at bounding box center [245, 27] width 25 height 11
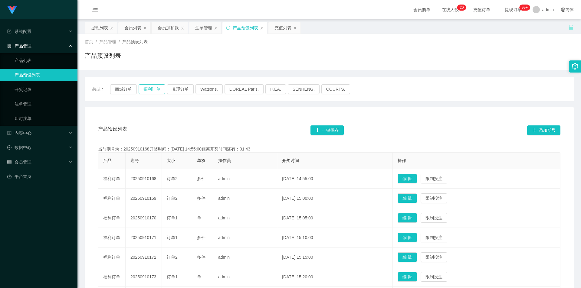
click at [149, 88] on button "福利订单" at bounding box center [152, 89] width 27 height 10
click at [228, 28] on icon "图标: sync" at bounding box center [228, 28] width 4 height 4
click at [140, 88] on button "福利订单" at bounding box center [152, 89] width 27 height 10
click at [166, 28] on div "会员加扣款" at bounding box center [168, 27] width 21 height 11
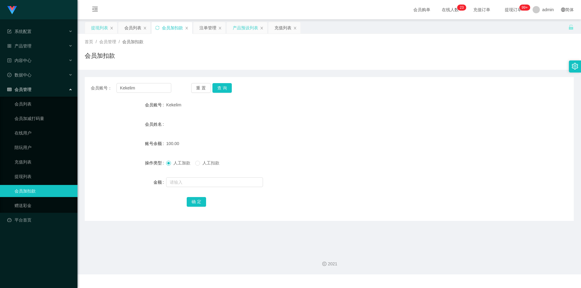
click at [97, 27] on div "提现列表" at bounding box center [99, 27] width 17 height 11
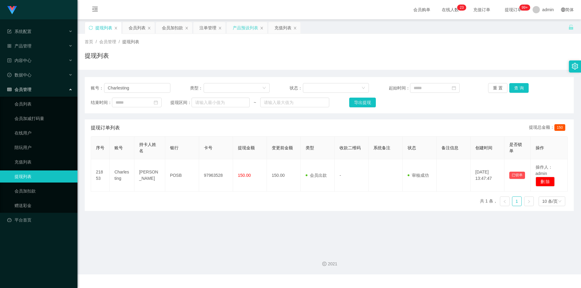
click at [252, 29] on div "产品预设列表" at bounding box center [245, 27] width 25 height 11
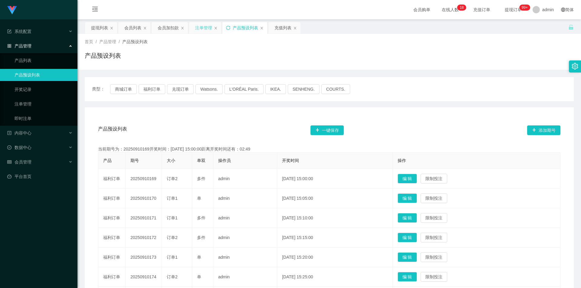
click at [200, 29] on div "注单管理" at bounding box center [203, 27] width 17 height 11
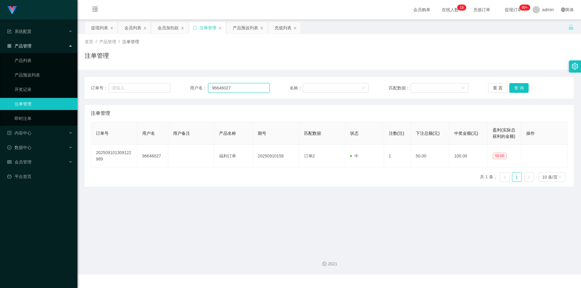
drag, startPoint x: 258, startPoint y: 90, endPoint x: 93, endPoint y: 67, distance: 166.6
click at [17, 67] on section "系统配置 产品管理 产品列表 产品预设列表 开奖记录 注单管理 即时注单 内容中心 站内信 公告列表 活动列表 数据中心 员工统计 团队统计 会员管理 会员列…" at bounding box center [290, 137] width 581 height 275
paste input "Kekelim"
type input "Kekelim"
click at [518, 85] on button "查 询" at bounding box center [518, 88] width 19 height 10
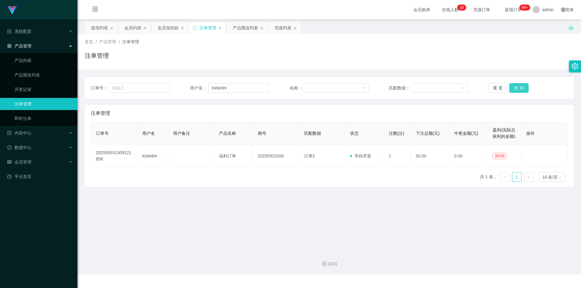
click at [518, 85] on button "查 询" at bounding box center [518, 88] width 19 height 10
click at [508, 66] on div "首页 / 产品管理 / 注单管理 / 注单管理" at bounding box center [328, 52] width 503 height 36
click at [162, 27] on div "会员加扣款" at bounding box center [168, 27] width 21 height 11
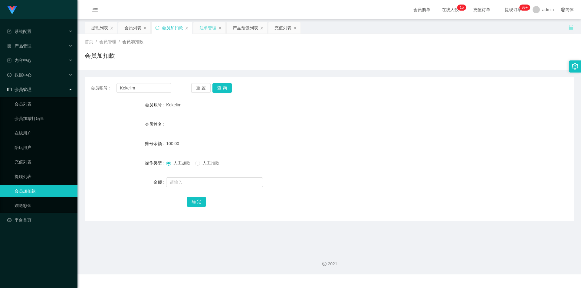
click at [215, 28] on div "注单管理" at bounding box center [207, 27] width 17 height 11
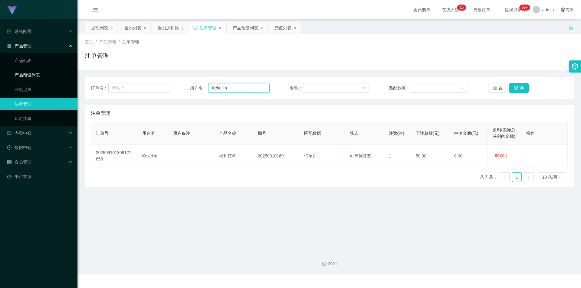
drag, startPoint x: 12, startPoint y: 77, endPoint x: 0, endPoint y: 76, distance: 12.4
click at [0, 76] on section "系统配置 产品管理 产品列表 产品预设列表 开奖记录 注单管理 即时注单 内容中心 站内信 公告列表 活动列表 数据中心 员工统计 团队统计 会员管理 会员列…" at bounding box center [290, 137] width 581 height 275
click at [515, 86] on button "查 询" at bounding box center [518, 88] width 19 height 10
drag, startPoint x: 525, startPoint y: 50, endPoint x: 539, endPoint y: 28, distance: 26.0
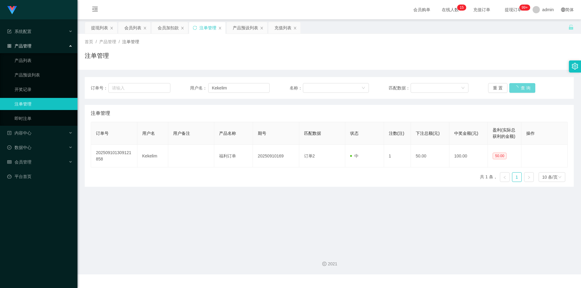
click at [526, 49] on div "首页 / 产品管理 / 注单管理 / 注单管理" at bounding box center [329, 52] width 489 height 26
drag, startPoint x: 166, startPoint y: 29, endPoint x: 166, endPoint y: 40, distance: 11.2
click at [166, 29] on div "会员加扣款" at bounding box center [168, 27] width 21 height 11
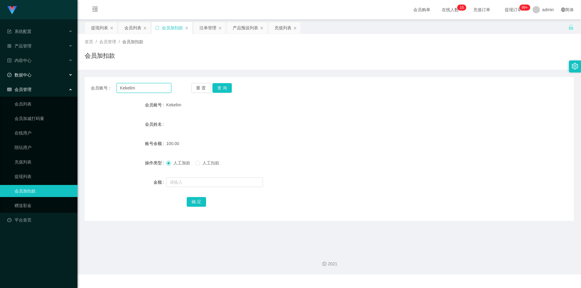
drag, startPoint x: 75, startPoint y: 83, endPoint x: 0, endPoint y: 74, distance: 75.2
click at [0, 74] on section "系统配置 产品管理 产品列表 产品预设列表 开奖记录 注单管理 即时注单 内容中心 站内信 公告列表 活动列表 数据中心 员工统计 团队统计 会员管理 会员列…" at bounding box center [290, 137] width 581 height 275
paste input "wangzi123"
type input "wangzi123"
click at [224, 86] on button "查 询" at bounding box center [221, 88] width 19 height 10
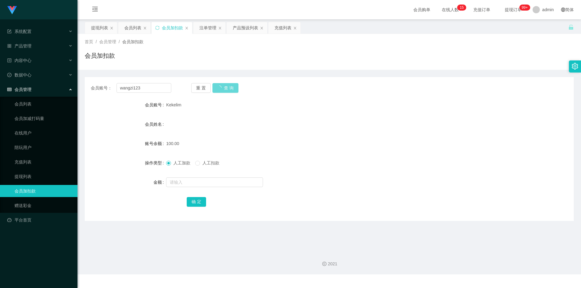
click at [225, 90] on div "重 置 查 询" at bounding box center [231, 88] width 80 height 10
click at [225, 84] on button "查 询" at bounding box center [221, 88] width 19 height 10
click at [225, 84] on div "重 置 查 询" at bounding box center [231, 88] width 80 height 10
click at [184, 180] on input "text" at bounding box center [214, 183] width 97 height 10
type input "300"
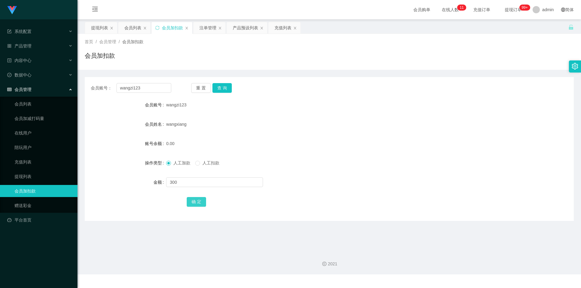
click at [198, 199] on button "确 定" at bounding box center [196, 202] width 19 height 10
drag, startPoint x: 312, startPoint y: 157, endPoint x: 392, endPoint y: 80, distance: 111.3
click at [313, 157] on div "人工加款 人工扣款" at bounding box center [308, 163] width 285 height 12
click at [421, 67] on div "首页 / 会员管理 / 会员加扣款 / 会员加扣款" at bounding box center [328, 52] width 503 height 36
click at [96, 27] on div "提现列表" at bounding box center [99, 27] width 17 height 11
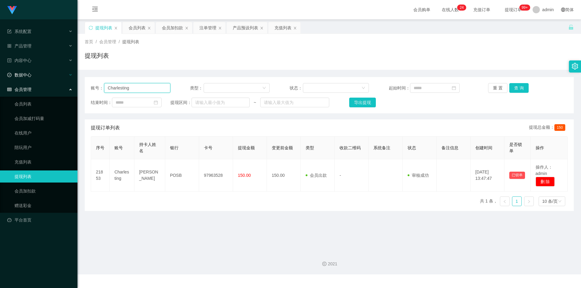
drag, startPoint x: 142, startPoint y: 90, endPoint x: 5, endPoint y: 76, distance: 137.2
click at [0, 76] on section "系统配置 产品管理 产品列表 产品预设列表 开奖记录 注单管理 即时注单 内容中心 站内信 公告列表 活动列表 数据中心 员工统计 团队统计 会员管理 会员列…" at bounding box center [290, 137] width 581 height 275
paste input "Kekelim"
type input "Kekelim"
click at [520, 87] on button "查 询" at bounding box center [518, 88] width 19 height 10
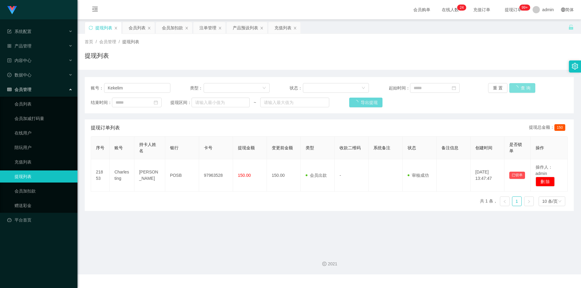
click at [520, 87] on div "重 置 查 询" at bounding box center [528, 88] width 80 height 10
click at [172, 27] on div "会员加扣款" at bounding box center [172, 27] width 21 height 11
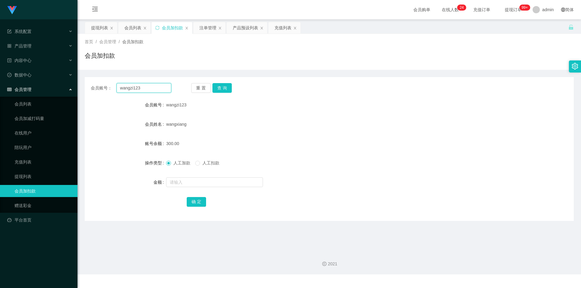
drag, startPoint x: 152, startPoint y: 90, endPoint x: 1, endPoint y: 67, distance: 153.0
click at [0, 67] on section "系统配置 产品管理 产品列表 产品预设列表 开奖记录 注单管理 即时注单 内容中心 站内信 公告列表 活动列表 数据中心 员工统计 团队统计 会员管理 会员列…" at bounding box center [290, 137] width 581 height 275
click at [215, 86] on button "查 询" at bounding box center [221, 88] width 19 height 10
click at [449, 72] on div "会员账号： wangzi123 重 置 查 询 会员账号 wangzi123 会员姓名 wangxiang 账号余额 300.00 操作类型 人工加款 人工扣…" at bounding box center [329, 145] width 489 height 151
click at [173, 27] on div "会员加扣款" at bounding box center [172, 27] width 21 height 11
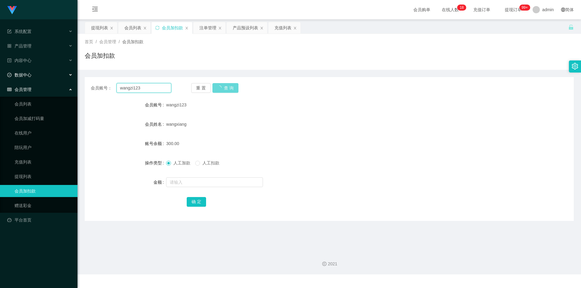
drag, startPoint x: 154, startPoint y: 89, endPoint x: 0, endPoint y: 74, distance: 154.5
click at [0, 74] on section "系统配置 产品管理 产品列表 产品预设列表 开奖记录 注单管理 即时注单 内容中心 站内信 公告列表 活动列表 数据中心 员工统计 团队统计 会员管理 会员列…" at bounding box center [290, 137] width 581 height 275
paste input "Eden8516"
type input "Eden8516"
click at [223, 89] on div "重 置 查 询" at bounding box center [231, 88] width 80 height 10
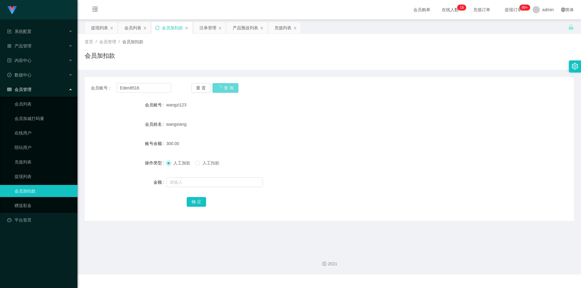
click at [157, 26] on icon "图标: sync" at bounding box center [157, 28] width 4 height 4
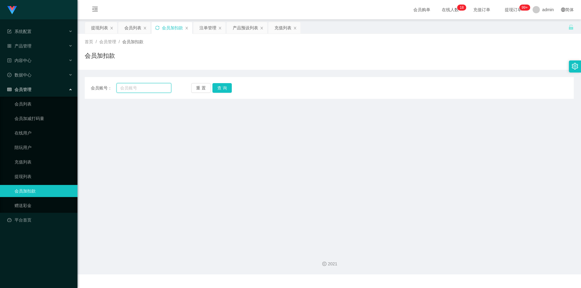
click at [147, 88] on input "text" at bounding box center [143, 88] width 55 height 10
paste input "Eden8516"
type input "Eden8516"
click at [221, 87] on button "查 询" at bounding box center [221, 88] width 19 height 10
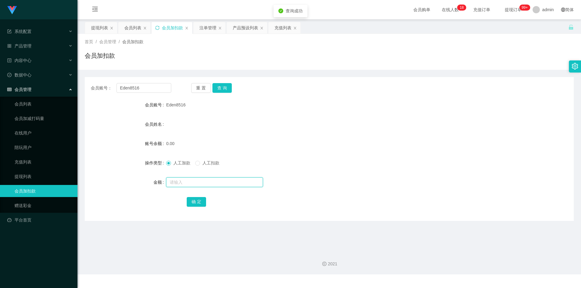
click at [179, 185] on input "text" at bounding box center [214, 183] width 97 height 10
type input "100"
click at [194, 202] on button "确 定" at bounding box center [196, 202] width 19 height 10
drag, startPoint x: 387, startPoint y: 147, endPoint x: 476, endPoint y: 86, distance: 107.9
click at [389, 147] on div "100.00" at bounding box center [308, 144] width 285 height 12
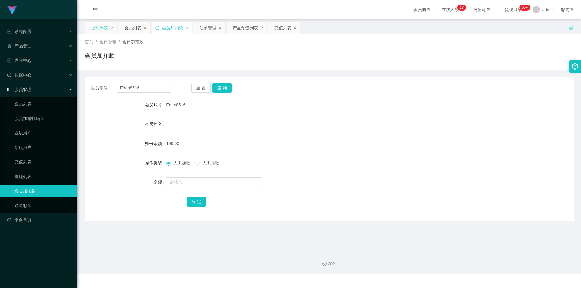
click at [96, 29] on div "提现列表" at bounding box center [99, 27] width 17 height 11
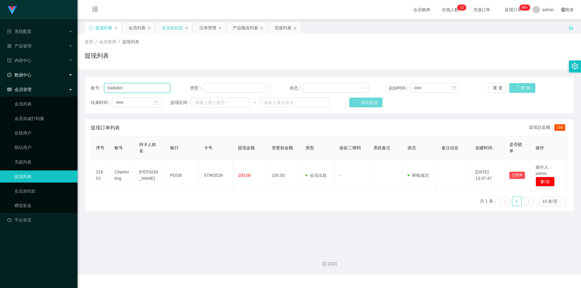
drag, startPoint x: 101, startPoint y: 87, endPoint x: 0, endPoint y: 79, distance: 101.3
click at [0, 79] on section "系统配置 产品管理 产品列表 产品预设列表 开奖记录 注单管理 即时注单 内容中心 站内信 公告列表 活动列表 数据中心 员工统计 团队统计 会员管理 会员列…" at bounding box center [290, 137] width 581 height 275
click at [93, 28] on icon "图标: sync" at bounding box center [91, 28] width 4 height 4
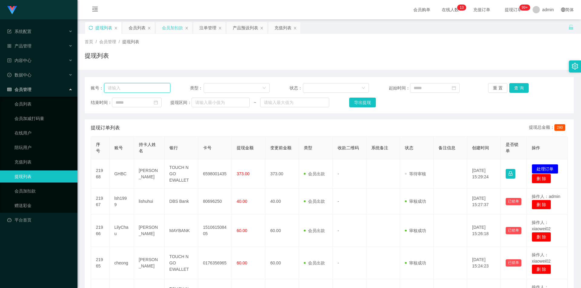
click at [135, 90] on input "text" at bounding box center [137, 88] width 66 height 10
paste input "Kekelim"
type input "Kekelim"
click at [516, 87] on button "查 询" at bounding box center [518, 88] width 19 height 10
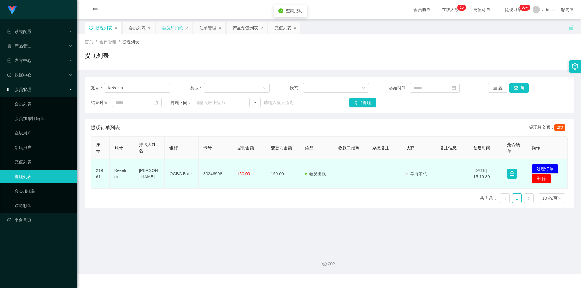
click at [210, 174] on td "80246998" at bounding box center [215, 173] width 34 height 29
click at [540, 166] on button "处理订单" at bounding box center [545, 169] width 27 height 10
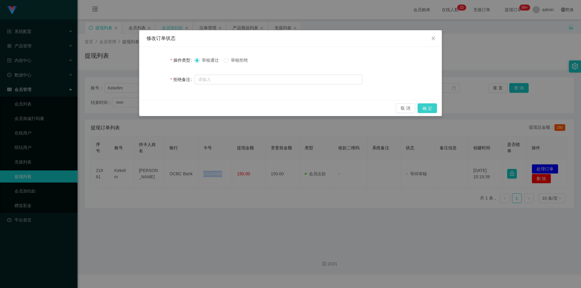
click at [430, 109] on button "确 定" at bounding box center [427, 108] width 19 height 10
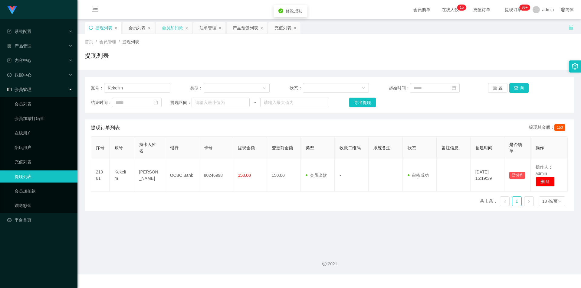
click at [512, 43] on div "首页 / 会员管理 / 提现列表 /" at bounding box center [329, 42] width 489 height 6
click at [236, 29] on div "产品预设列表" at bounding box center [245, 27] width 25 height 11
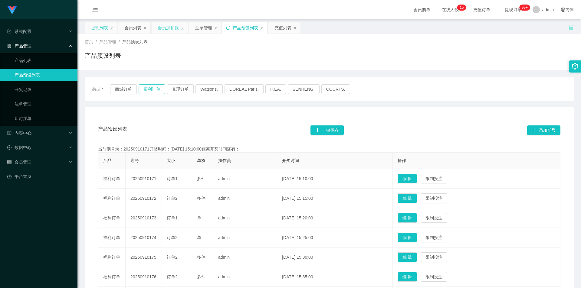
click at [146, 89] on button "福利订单" at bounding box center [152, 89] width 27 height 10
click at [163, 27] on div "会员加扣款" at bounding box center [168, 27] width 21 height 11
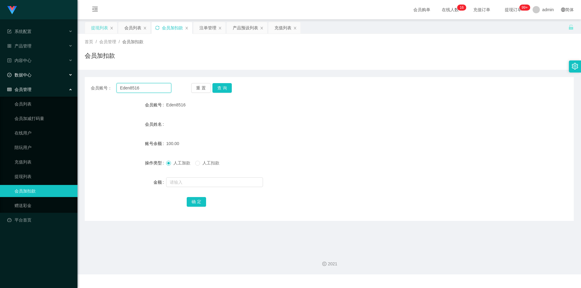
click at [0, 72] on section "系统配置 产品管理 产品列表 产品预设列表 开奖记录 注单管理 即时注单 内容中心 站内信 公告列表 活动列表 数据中心 员工统计 团队统计 会员管理 会员列…" at bounding box center [290, 137] width 581 height 275
paste input "wangzi123"
type input "wangzi123"
click at [219, 88] on button "查 询" at bounding box center [221, 88] width 19 height 10
click at [94, 24] on div "提现列表" at bounding box center [99, 27] width 17 height 11
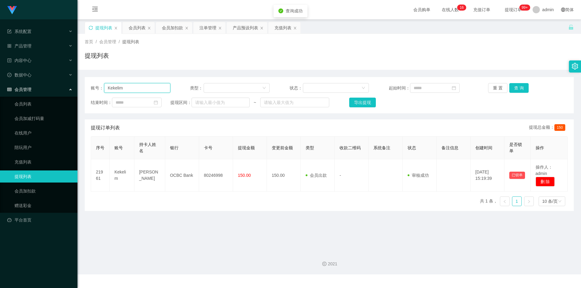
drag, startPoint x: 144, startPoint y: 87, endPoint x: 0, endPoint y: 82, distance: 144.4
click at [0, 82] on section "系统配置 产品管理 产品列表 产品预设列表 开奖记录 注单管理 即时注单 内容中心 站内信 公告列表 活动列表 数据中心 员工统计 团队统计 会员管理 会员列…" at bounding box center [290, 137] width 581 height 275
paste input "wangzi123"
click at [513, 86] on button "查 询" at bounding box center [518, 88] width 19 height 10
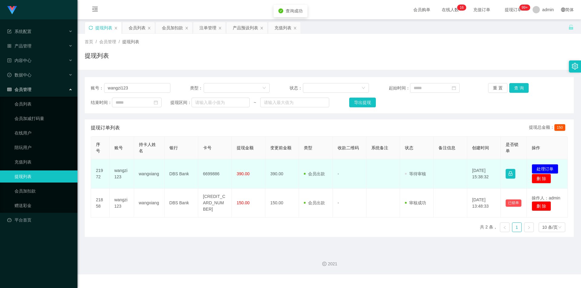
click at [210, 174] on td "6699886" at bounding box center [215, 173] width 34 height 29
click at [545, 168] on button "处理订单" at bounding box center [545, 169] width 27 height 10
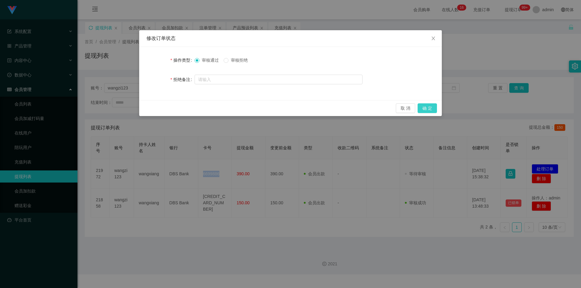
click at [428, 107] on button "确 定" at bounding box center [427, 108] width 19 height 10
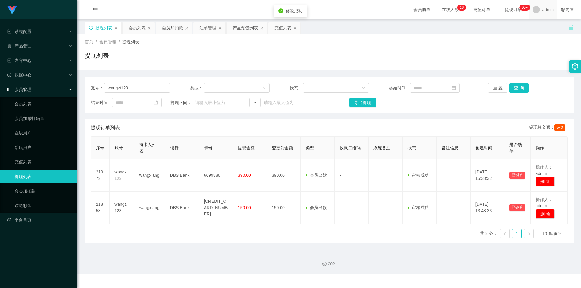
drag, startPoint x: 521, startPoint y: 57, endPoint x: 542, endPoint y: 12, distance: 50.5
click at [522, 55] on div "提现列表" at bounding box center [329, 58] width 489 height 14
drag, startPoint x: 136, startPoint y: 89, endPoint x: 0, endPoint y: 74, distance: 136.6
click at [0, 74] on section "系统配置 产品管理 产品列表 产品预设列表 开奖记录 注单管理 即时注单 内容中心 站内信 公告列表 活动列表 数据中心 员工统计 团队统计 会员管理 会员列…" at bounding box center [290, 137] width 581 height 275
paste input "Eden8516"
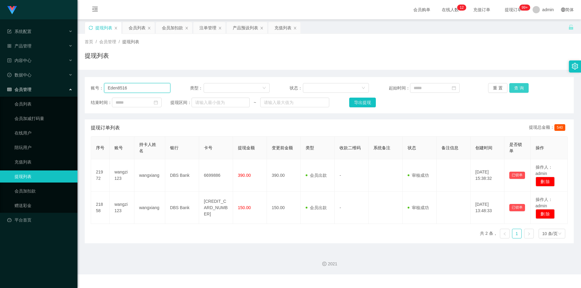
type input "Eden8516"
click at [516, 86] on button "查 询" at bounding box center [518, 88] width 19 height 10
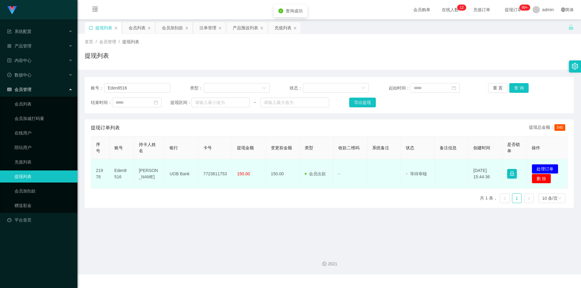
click at [211, 175] on td "7723611753" at bounding box center [215, 173] width 34 height 29
click at [181, 175] on td "UOB Bank" at bounding box center [182, 173] width 34 height 29
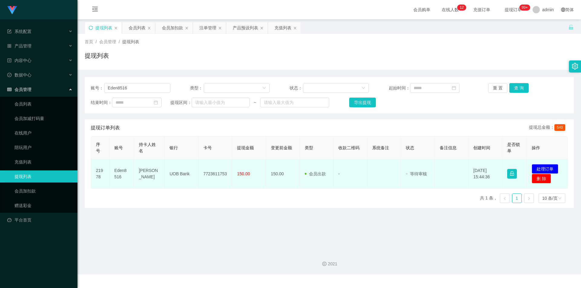
click at [149, 175] on td "[PERSON_NAME]" at bounding box center [149, 173] width 31 height 29
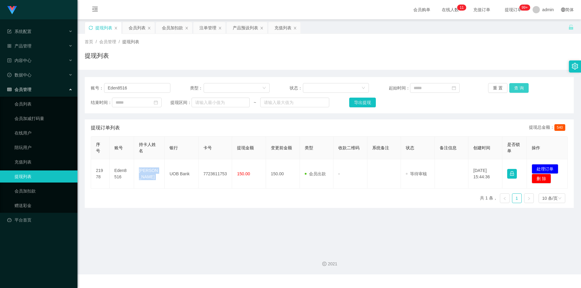
click at [519, 86] on button "查 询" at bounding box center [518, 88] width 19 height 10
drag, startPoint x: 156, startPoint y: 88, endPoint x: 0, endPoint y: 72, distance: 156.9
click at [0, 72] on section "系统配置 产品管理 产品列表 产品预设列表 开奖记录 注单管理 即时注单 内容中心 站内信 公告列表 活动列表 数据中心 员工统计 团队统计 会员管理 会员列…" at bounding box center [290, 137] width 581 height 275
click at [520, 88] on button "查 询" at bounding box center [518, 88] width 19 height 10
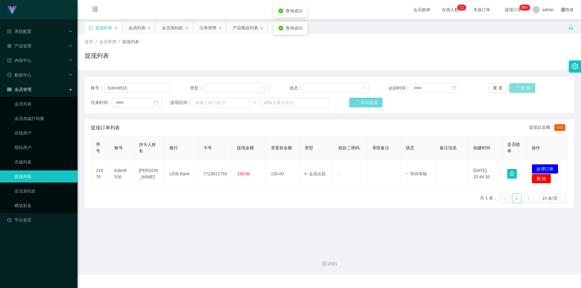
click at [520, 87] on button "查 询" at bounding box center [522, 88] width 26 height 10
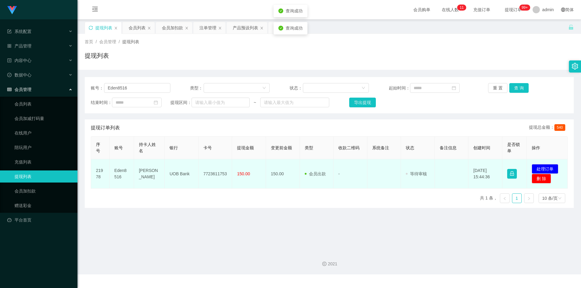
click at [212, 174] on td "7723611753" at bounding box center [215, 173] width 34 height 29
click at [542, 169] on button "处理订单" at bounding box center [545, 169] width 27 height 10
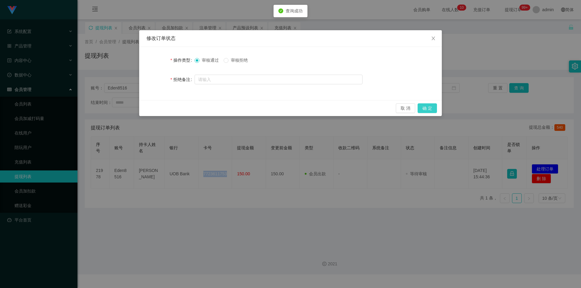
click at [430, 108] on button "确 定" at bounding box center [427, 108] width 19 height 10
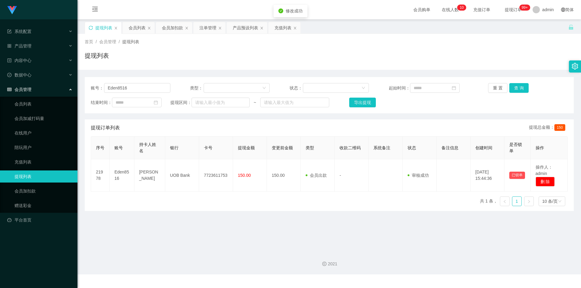
click at [525, 79] on div "账号： Eden8516 类型： 状态： 起始时间： 重 置 查 询 结束时间： 提现区间： ~ 导出提现" at bounding box center [329, 95] width 489 height 36
